Goal: Task Accomplishment & Management: Use online tool/utility

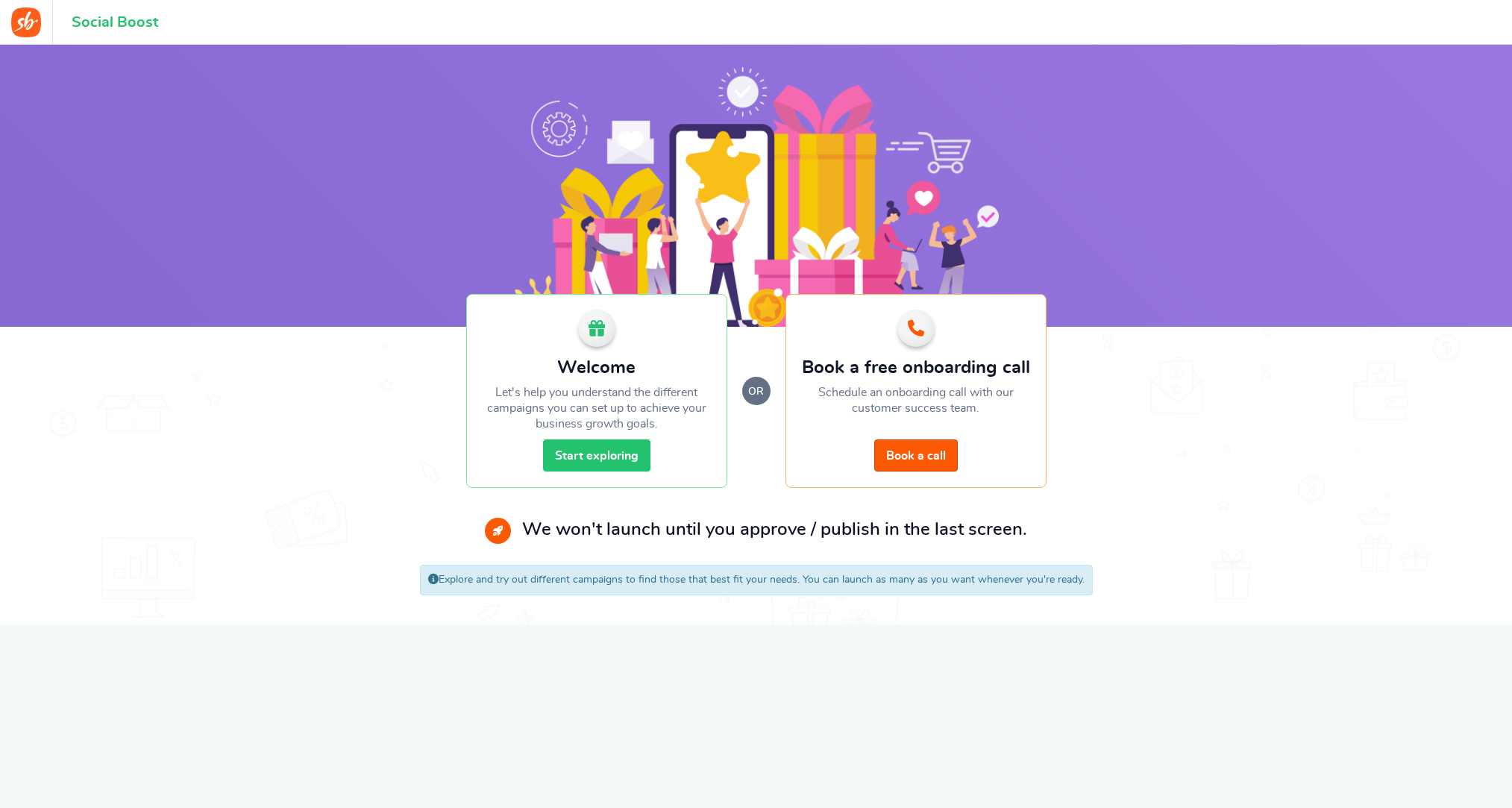
click at [583, 454] on link "Start exploring" at bounding box center [597, 455] width 108 height 32
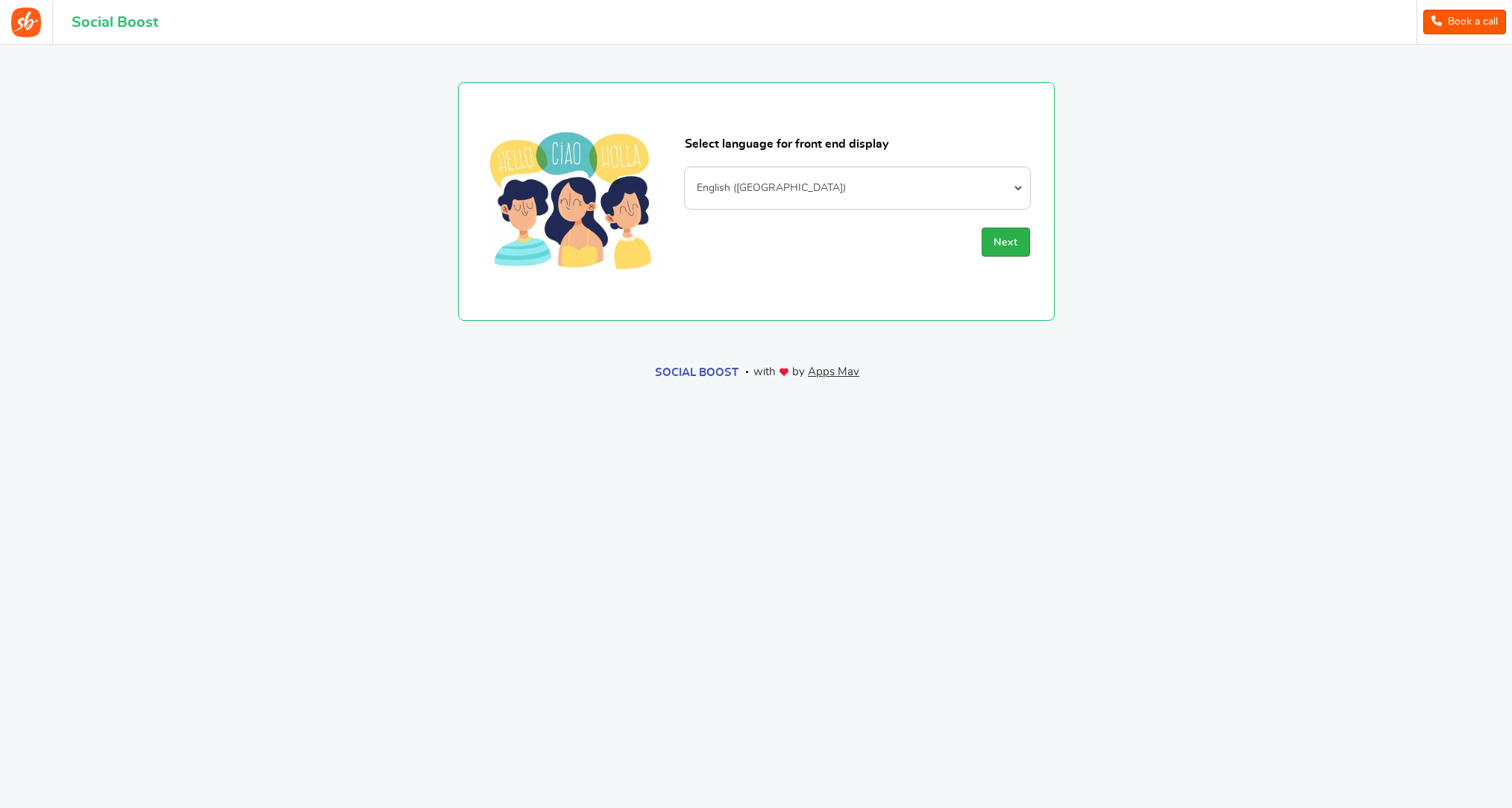
click at [1006, 242] on span "Next" at bounding box center [1005, 242] width 25 height 10
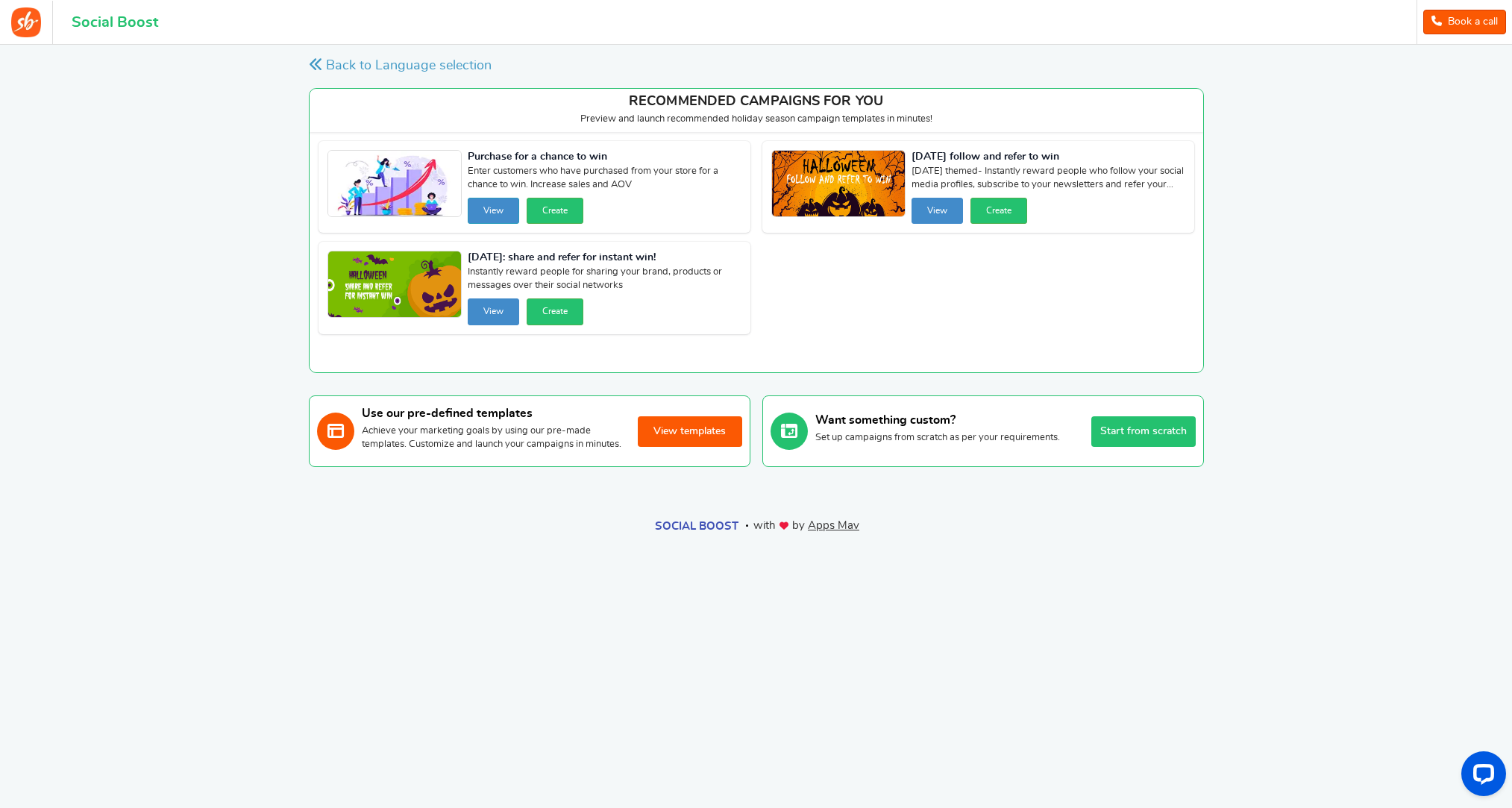
click at [507, 217] on button "View" at bounding box center [493, 210] width 51 height 26
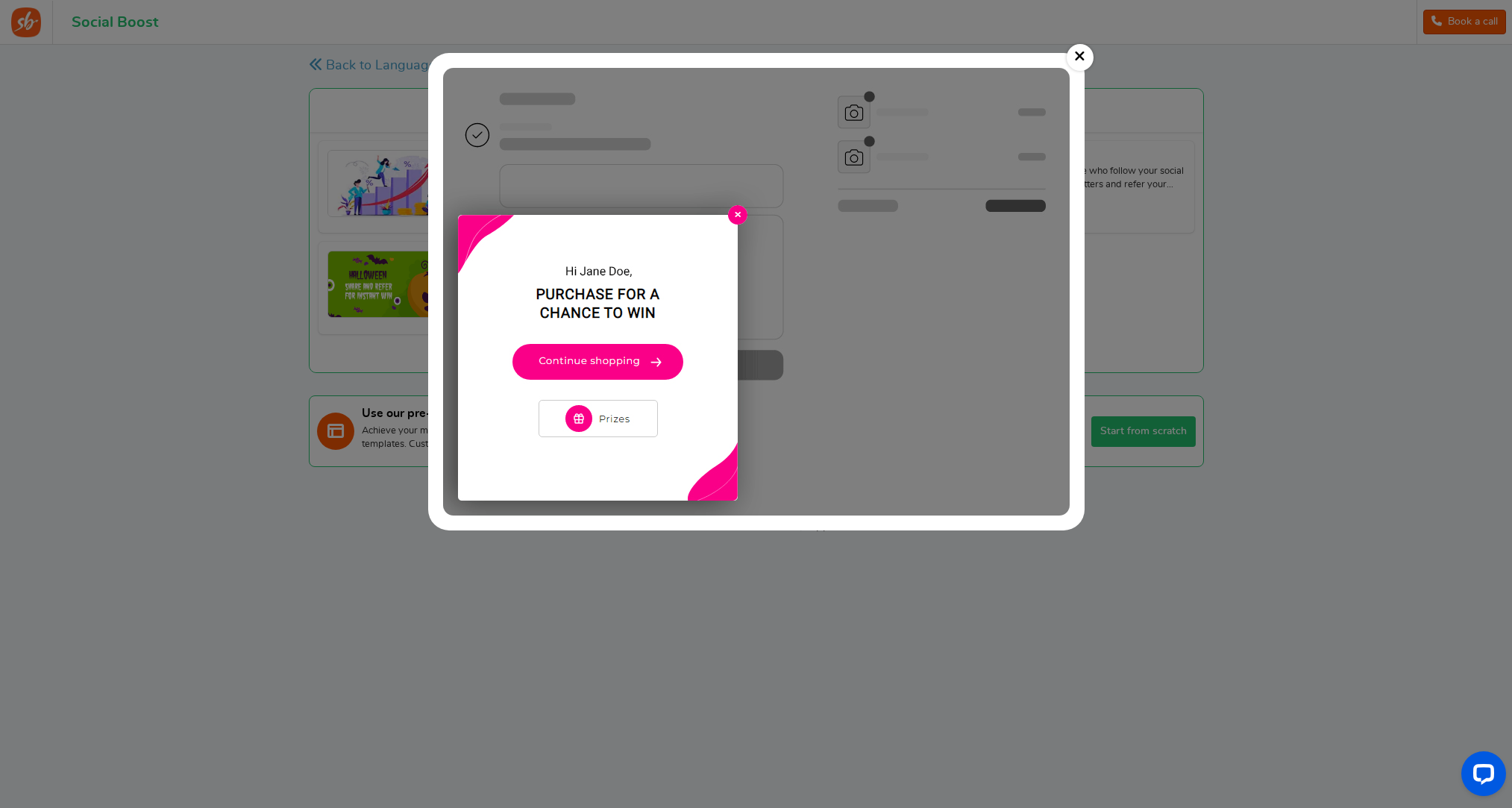
click at [738, 216] on img at bounding box center [756, 291] width 626 height 447
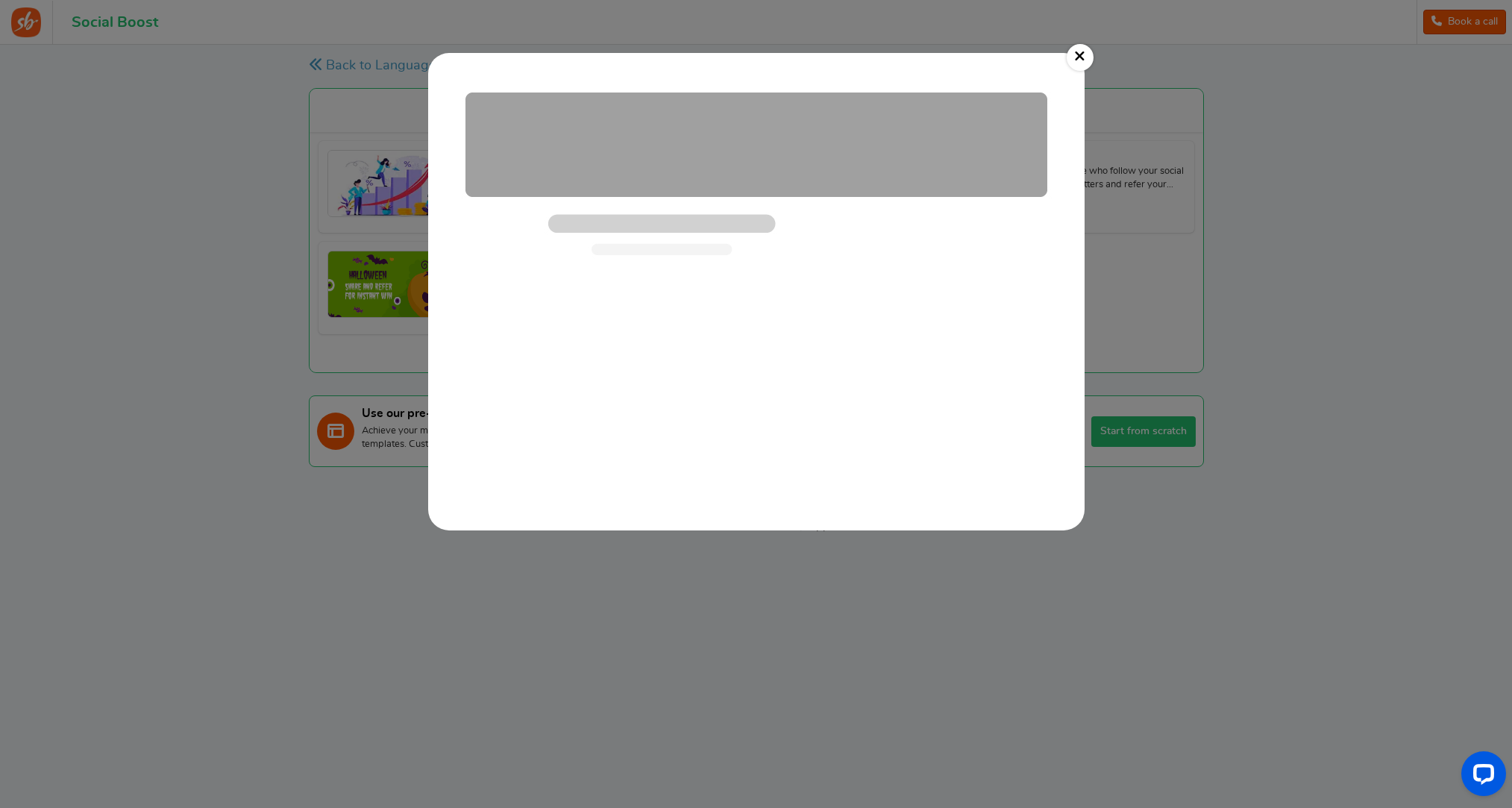
click at [1076, 50] on link "×" at bounding box center [1079, 57] width 26 height 26
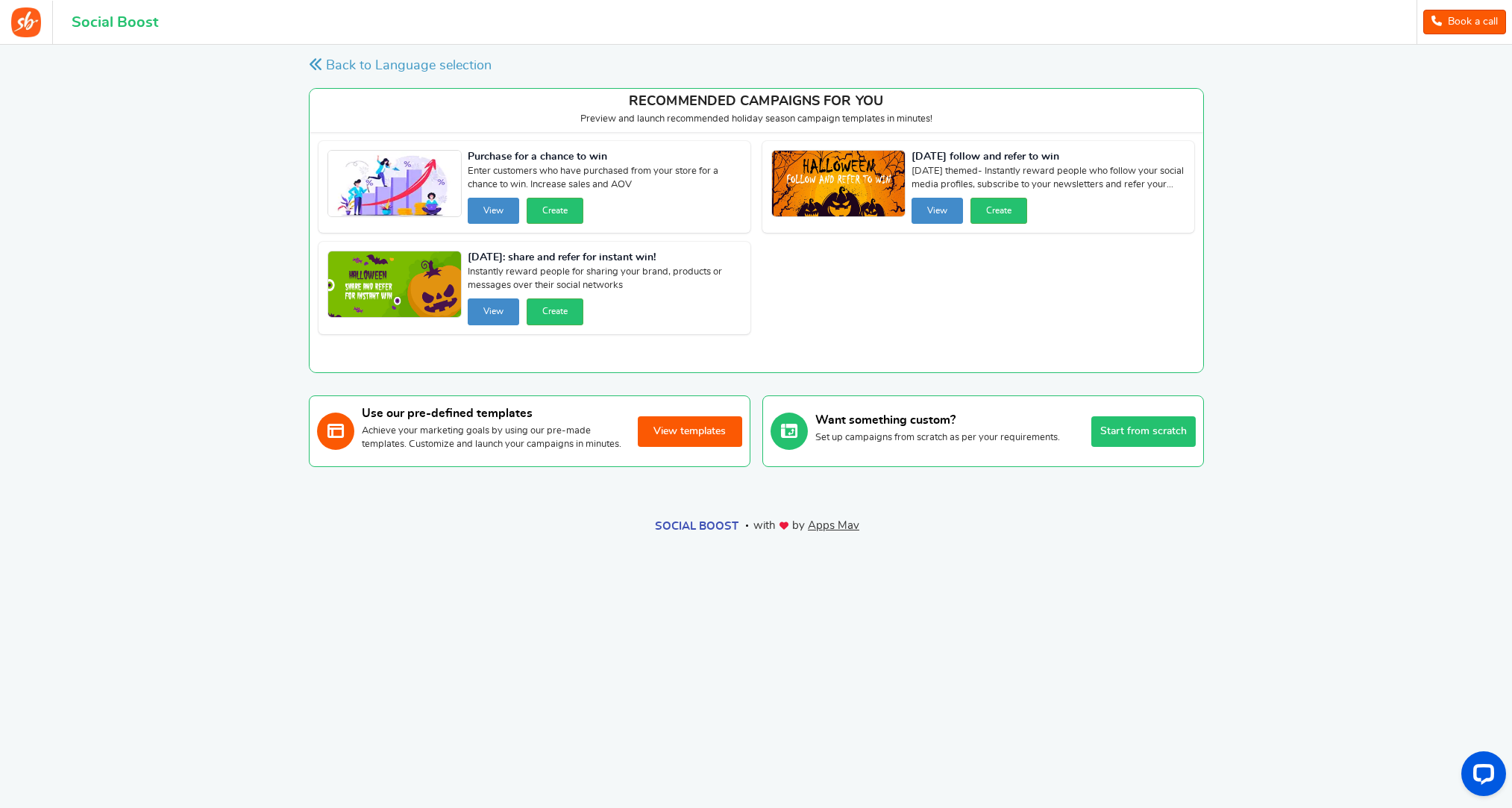
click at [674, 437] on button "View templates" at bounding box center [689, 431] width 104 height 30
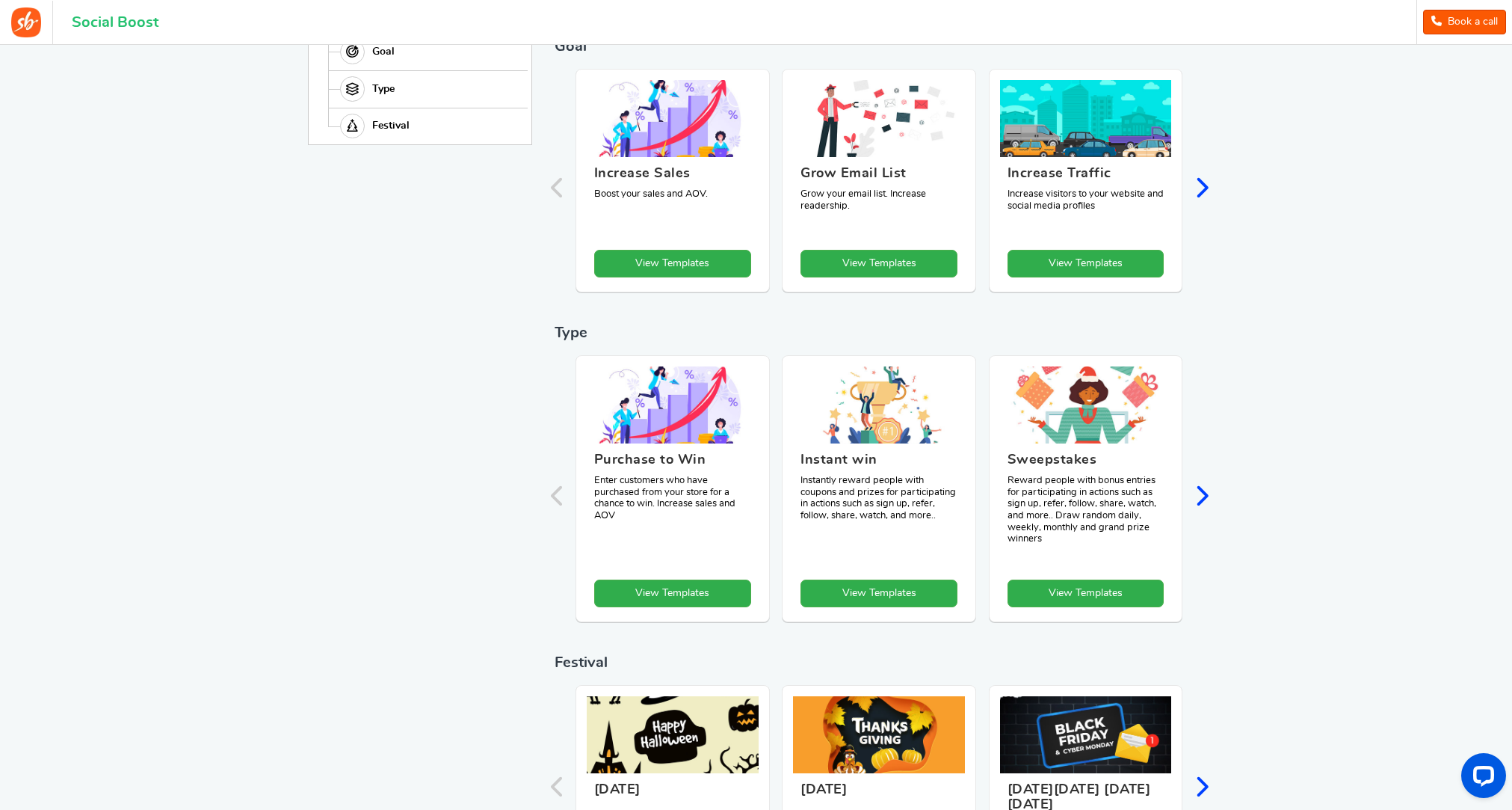
scroll to position [309, 0]
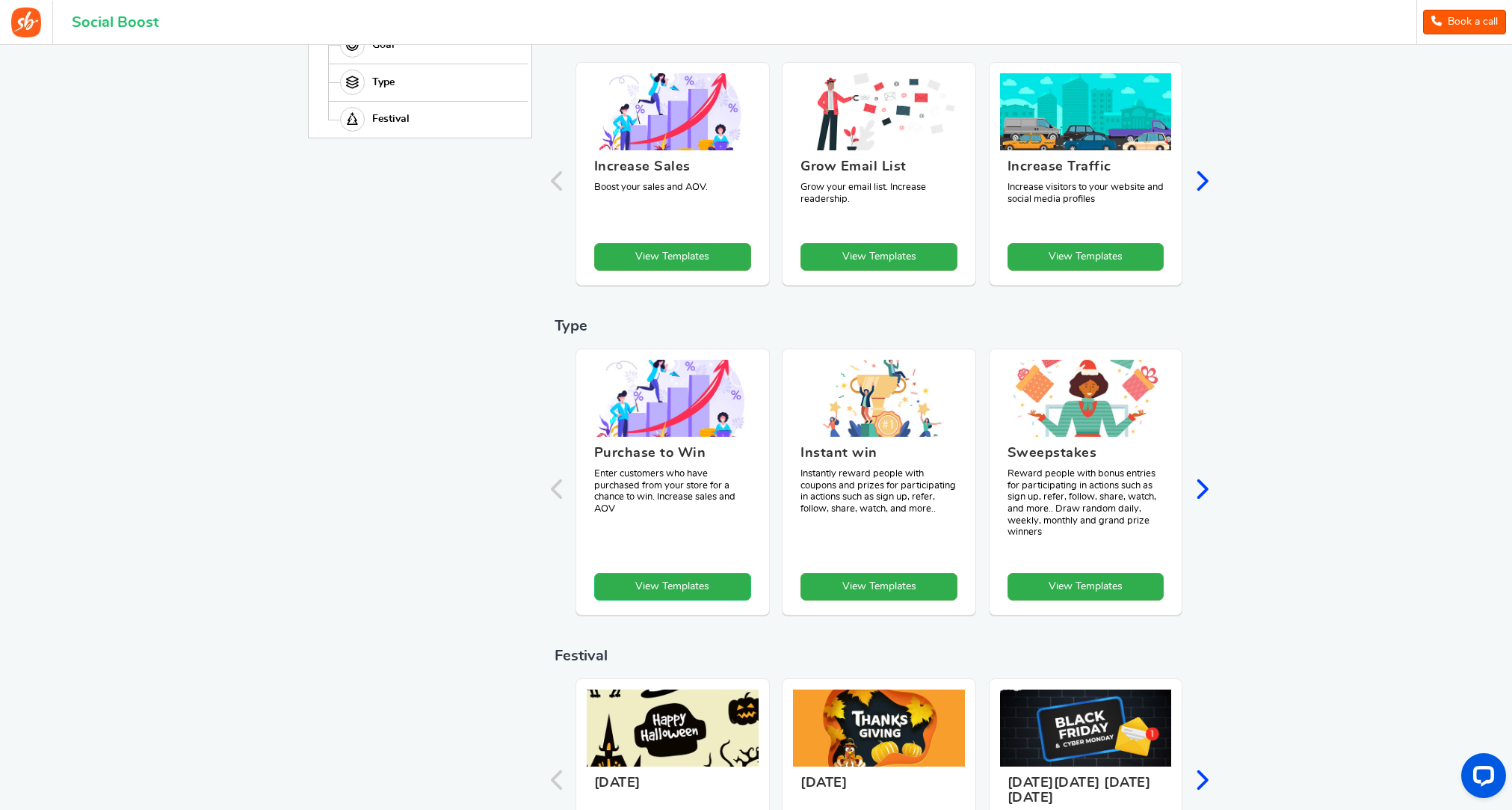
click at [662, 586] on link "View Templates" at bounding box center [673, 587] width 157 height 27
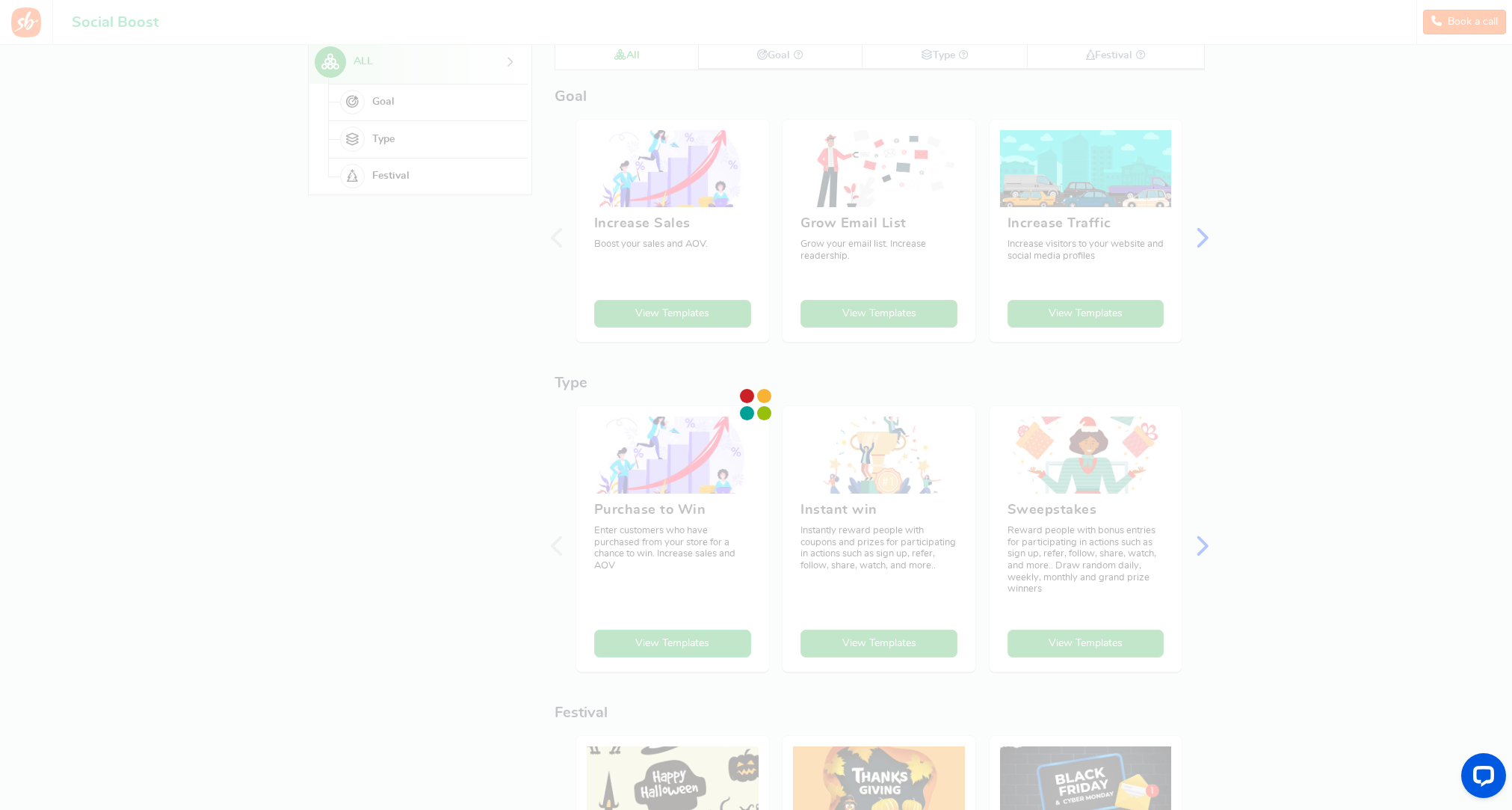
scroll to position [0, 0]
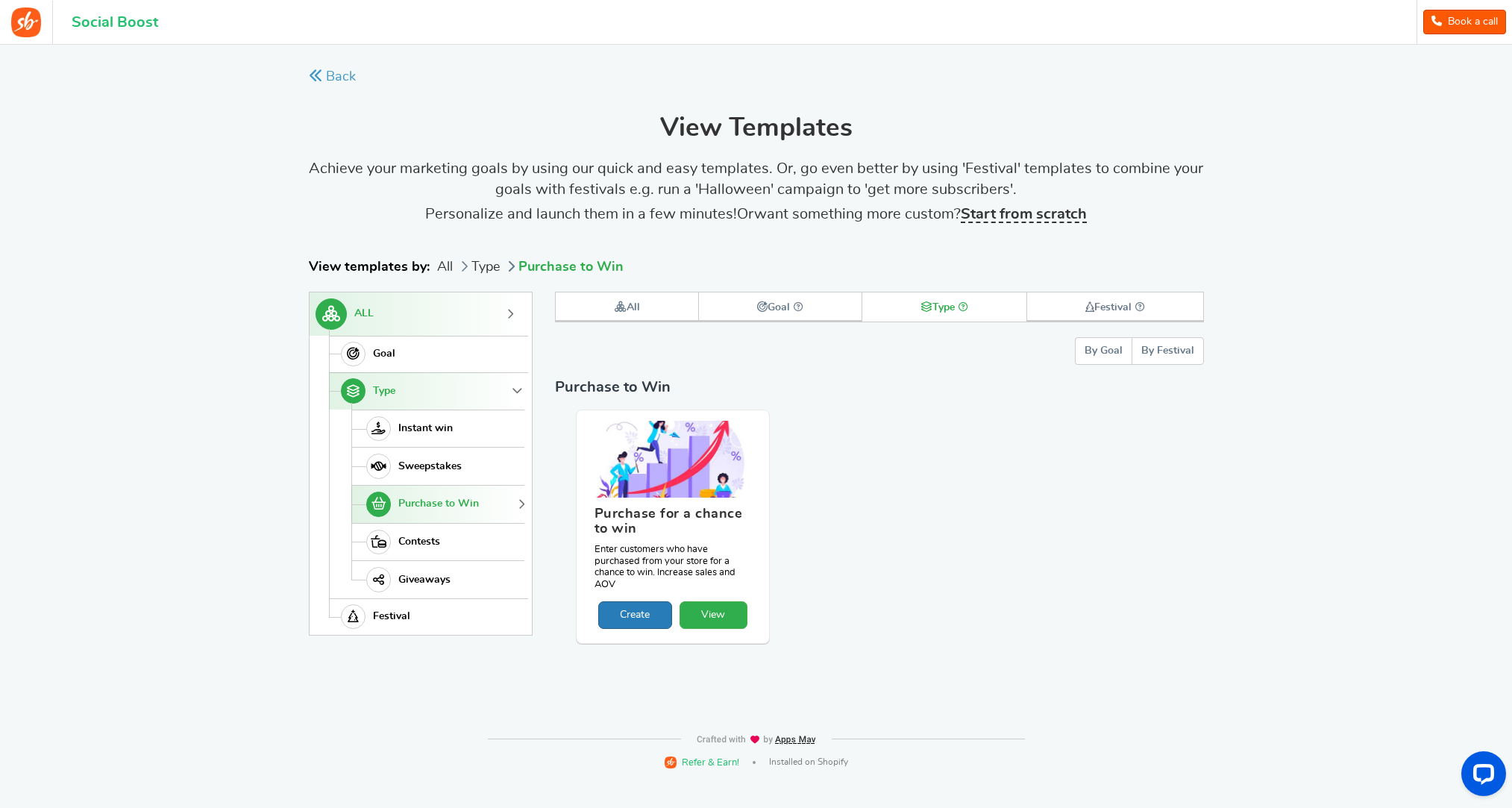
click at [631, 621] on link "Create" at bounding box center [635, 614] width 74 height 27
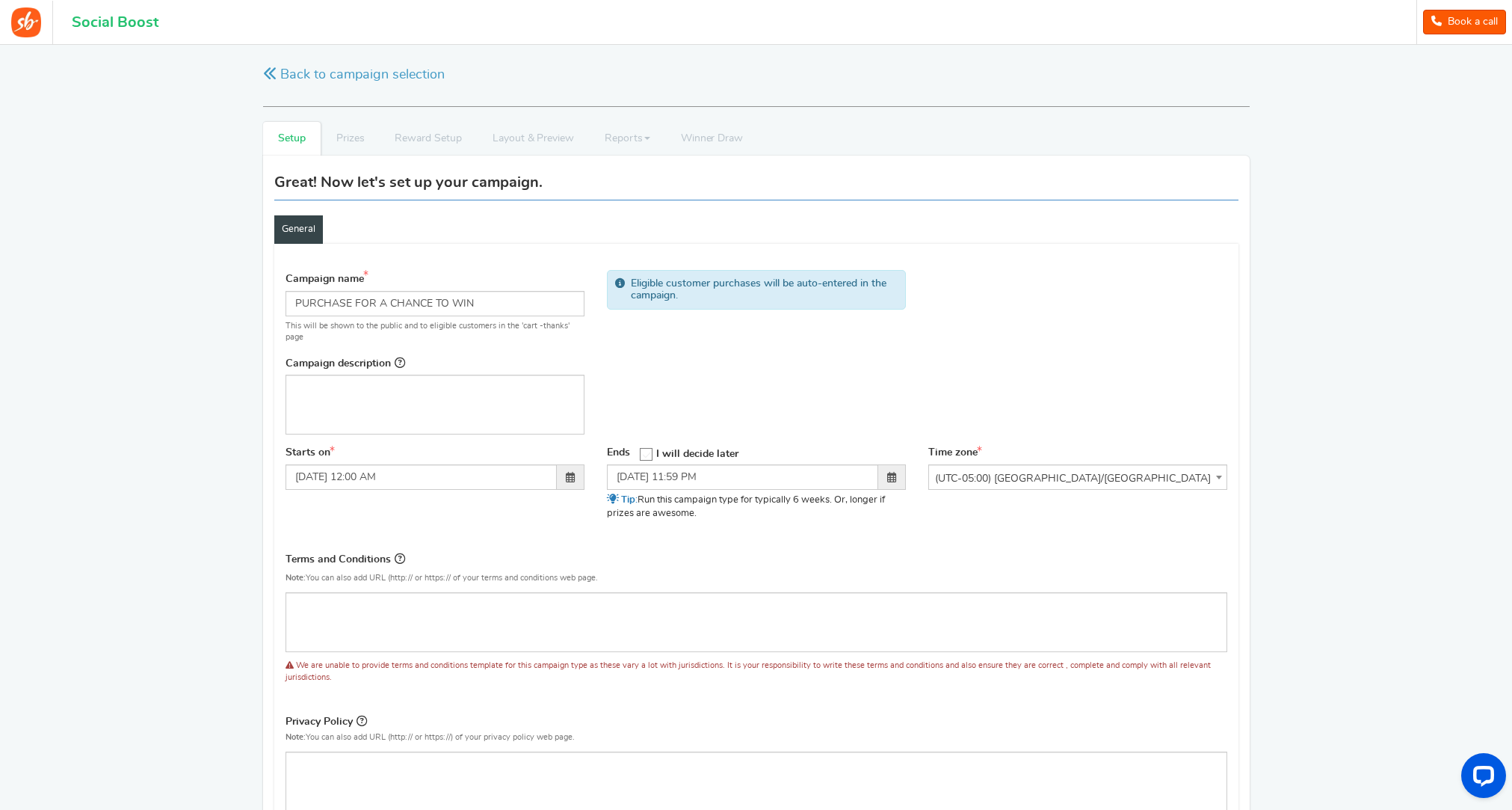
click at [647, 452] on icon at bounding box center [647, 455] width 13 height 13
click at [642, 452] on input "I will decide later" at bounding box center [642, 453] width 0 height 10
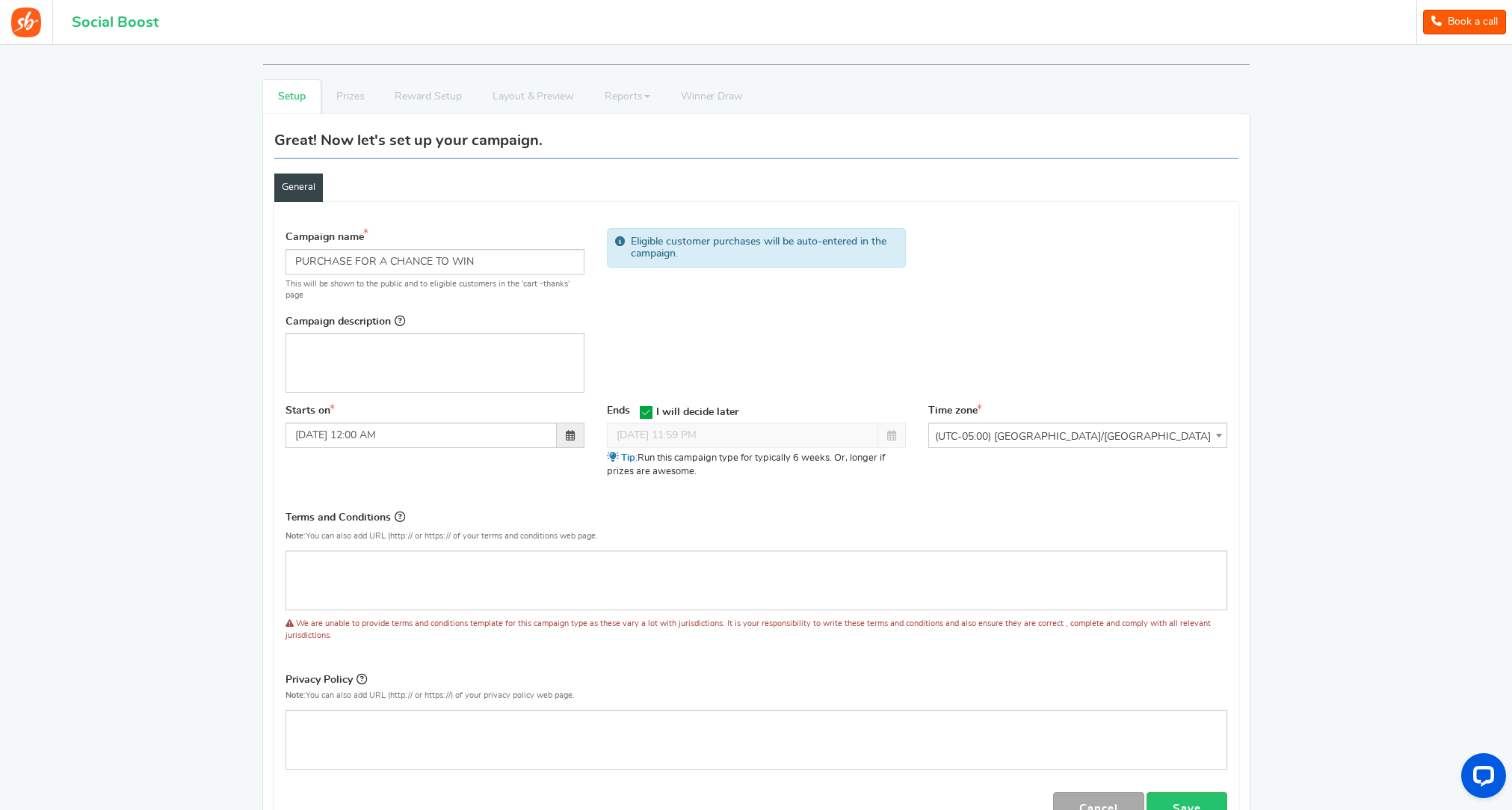
scroll to position [27, 0]
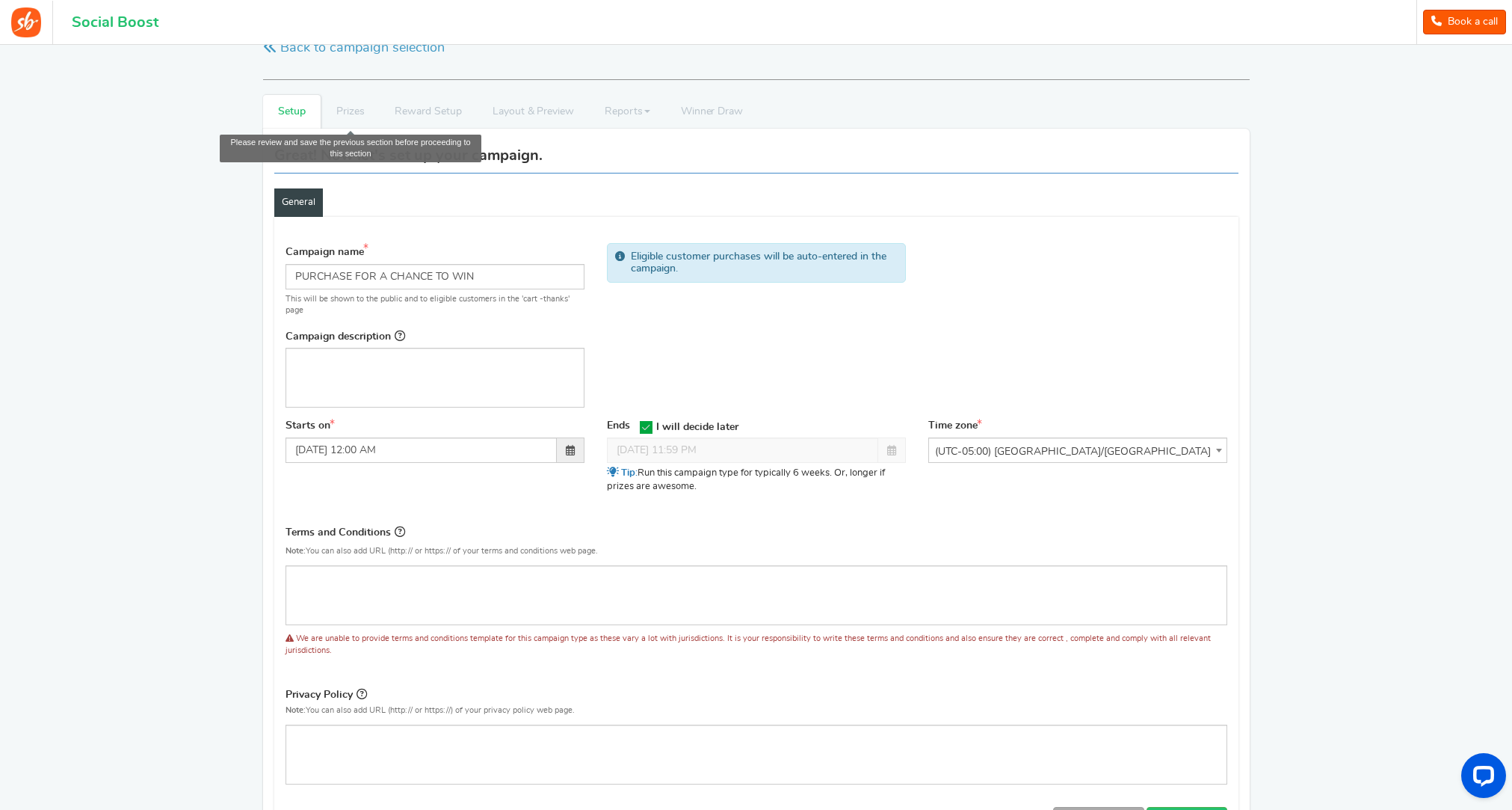
click at [342, 113] on li "Prizes" at bounding box center [350, 112] width 59 height 34
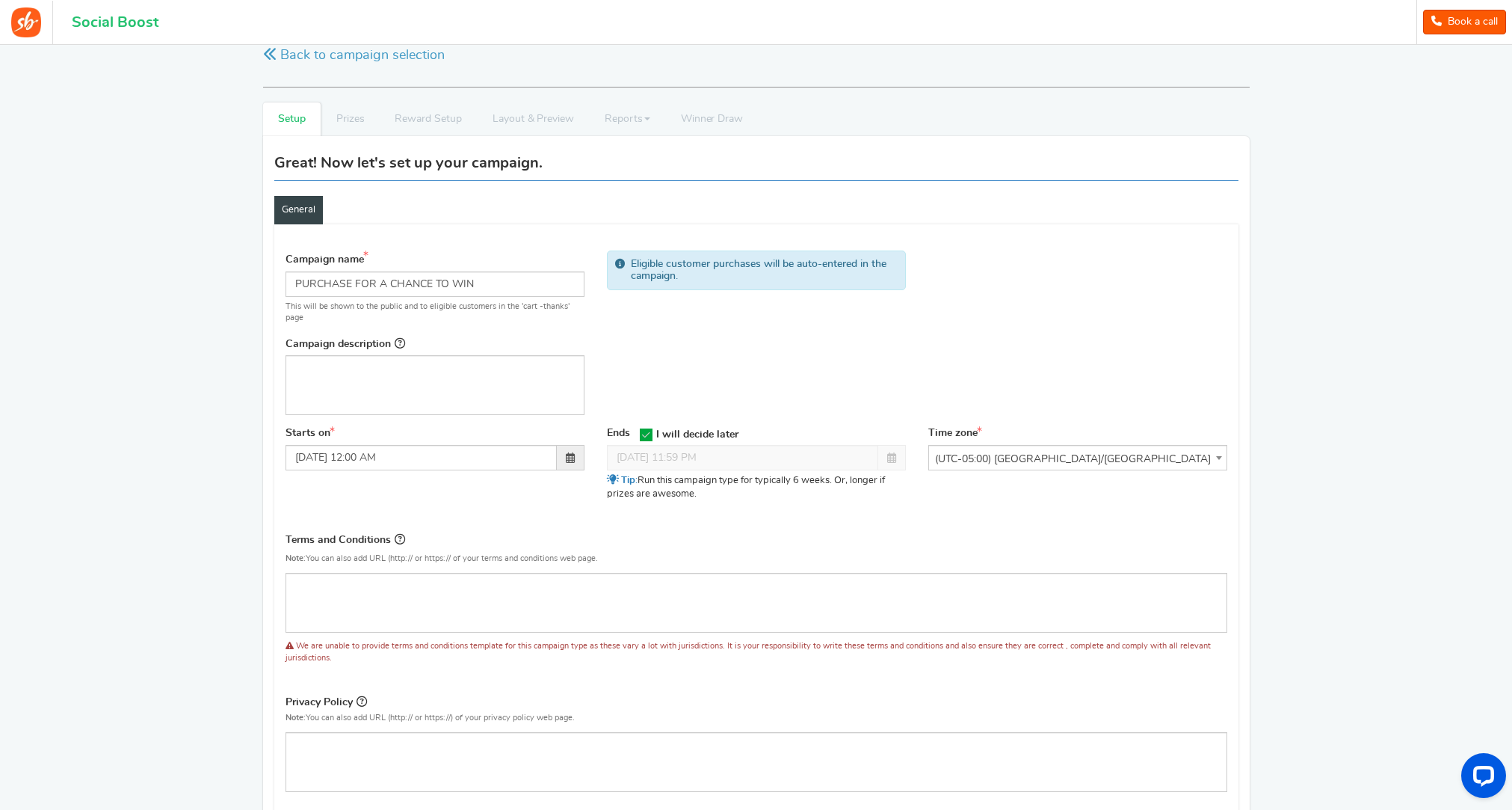
scroll to position [15, 0]
